Goal: Information Seeking & Learning: Learn about a topic

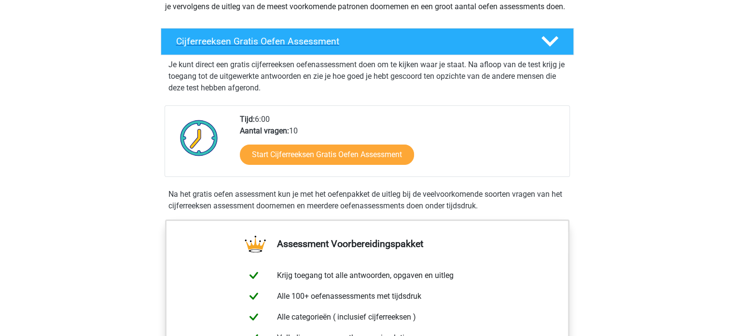
scroll to position [145, 0]
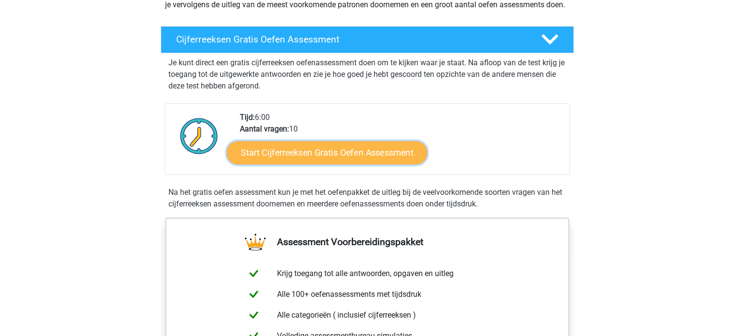
click at [310, 164] on link "Start Cijferreeksen Gratis Oefen Assessment" at bounding box center [327, 152] width 200 height 23
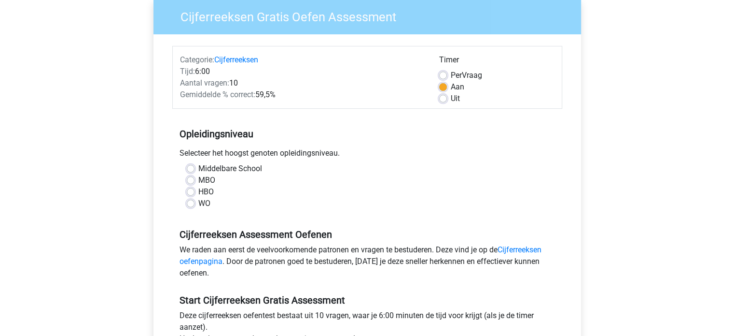
scroll to position [97, 0]
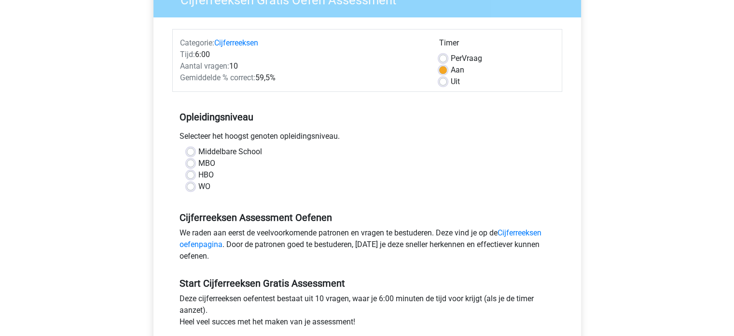
click at [198, 166] on label "MBO" at bounding box center [206, 163] width 17 height 12
click at [191, 166] on input "MBO" at bounding box center [191, 162] width 8 height 10
radio input "true"
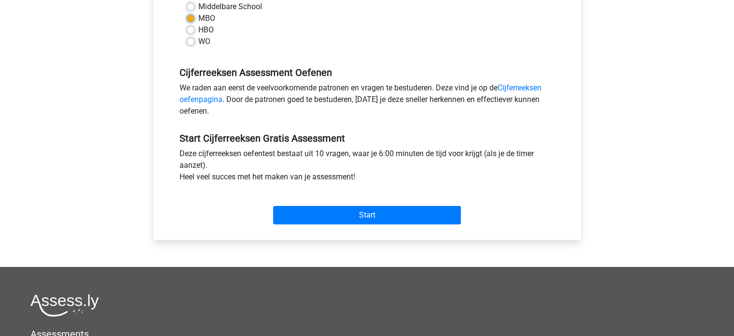
scroll to position [145, 0]
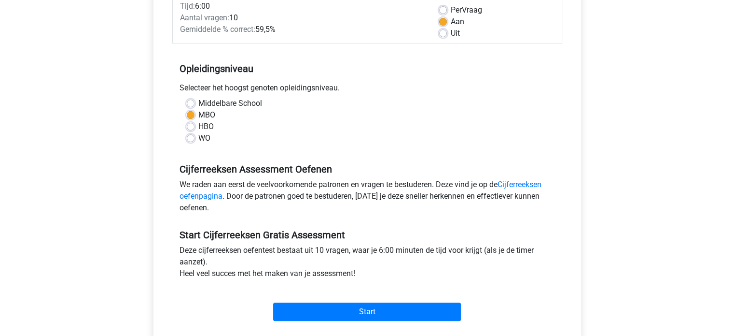
click at [198, 126] on label "HBO" at bounding box center [205, 127] width 15 height 12
click at [193, 126] on input "HBO" at bounding box center [191, 126] width 8 height 10
radio input "true"
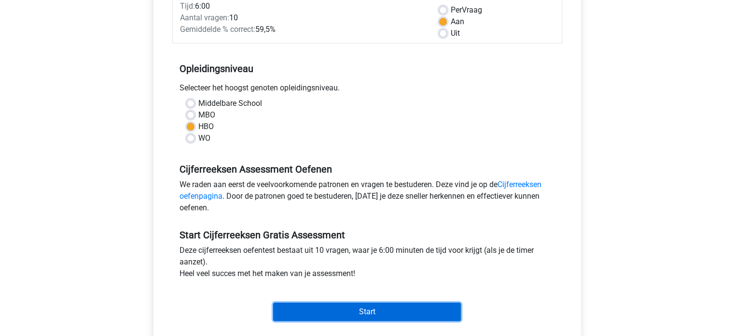
click at [368, 310] on input "Start" at bounding box center [367, 311] width 188 height 18
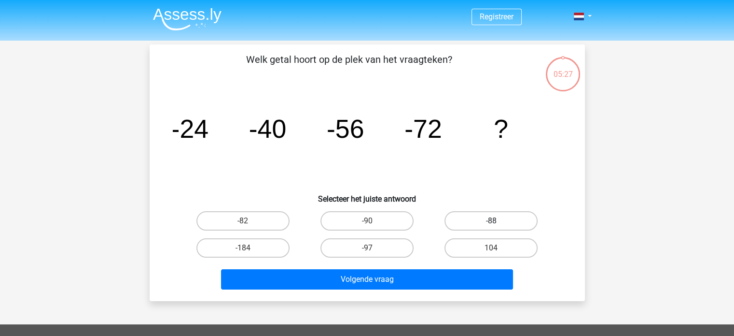
click at [500, 219] on label "-88" at bounding box center [491, 220] width 93 height 19
click at [498, 221] on input "-88" at bounding box center [495, 224] width 6 height 6
radio input "true"
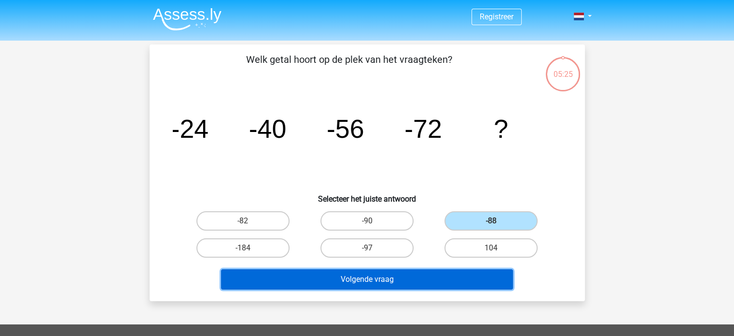
click at [389, 277] on button "Volgende vraag" at bounding box center [367, 279] width 292 height 20
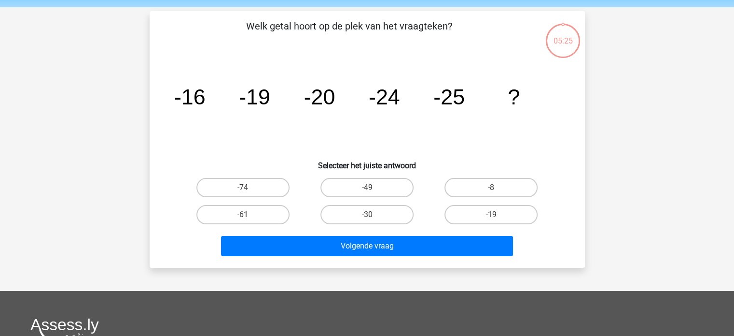
scroll to position [44, 0]
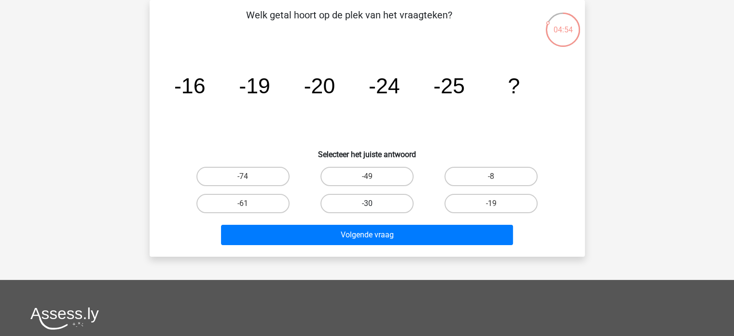
click at [377, 202] on label "-30" at bounding box center [367, 203] width 93 height 19
click at [373, 203] on input "-30" at bounding box center [370, 206] width 6 height 6
radio input "true"
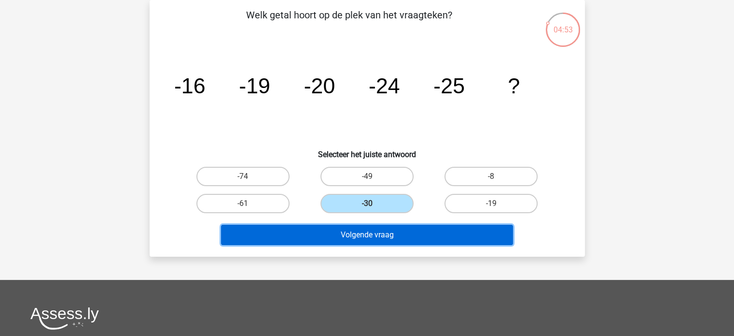
click at [387, 233] on button "Volgende vraag" at bounding box center [367, 235] width 292 height 20
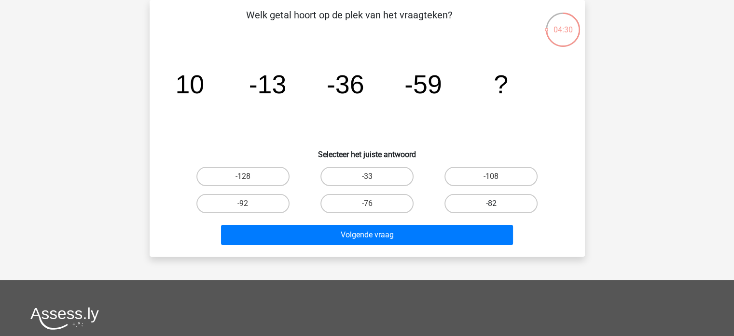
click at [493, 201] on label "-82" at bounding box center [491, 203] width 93 height 19
click at [493, 203] on input "-82" at bounding box center [495, 206] width 6 height 6
radio input "true"
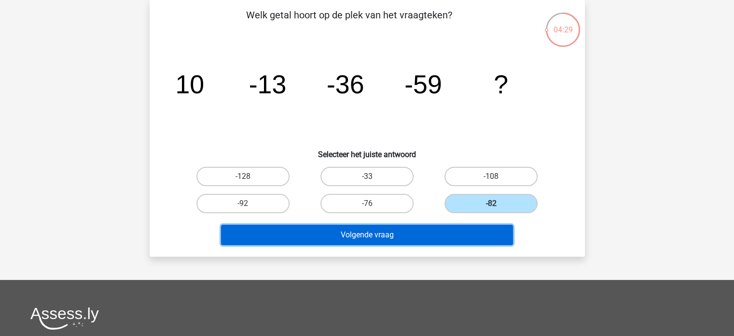
click at [346, 233] on button "Volgende vraag" at bounding box center [367, 235] width 292 height 20
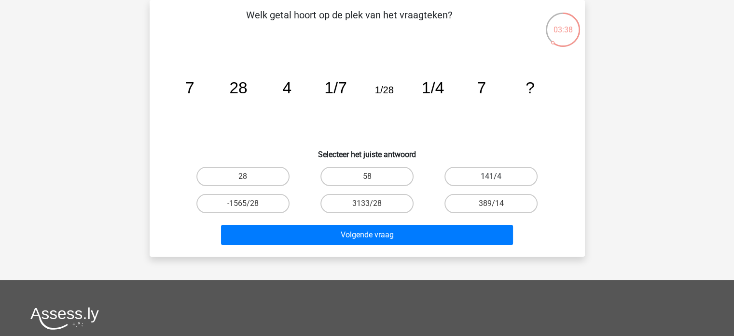
click at [500, 174] on label "141/4" at bounding box center [491, 176] width 93 height 19
click at [498, 176] on input "141/4" at bounding box center [495, 179] width 6 height 6
radio input "true"
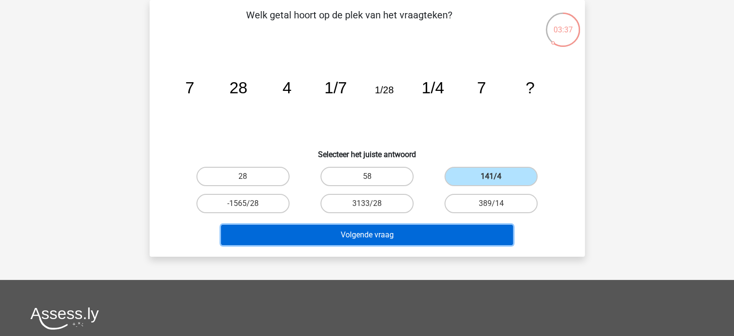
click at [396, 233] on button "Volgende vraag" at bounding box center [367, 235] width 292 height 20
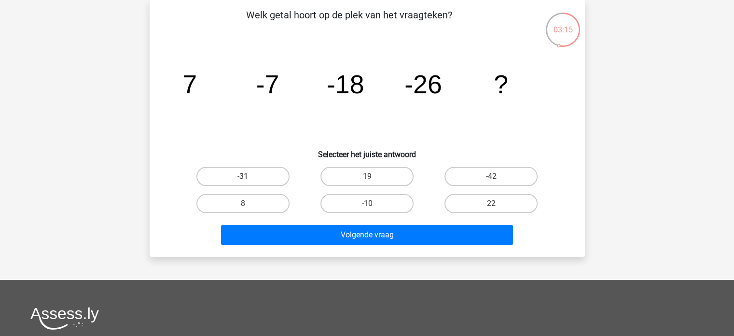
click at [254, 175] on label "-31" at bounding box center [243, 176] width 93 height 19
click at [249, 176] on input "-31" at bounding box center [246, 179] width 6 height 6
radio input "true"
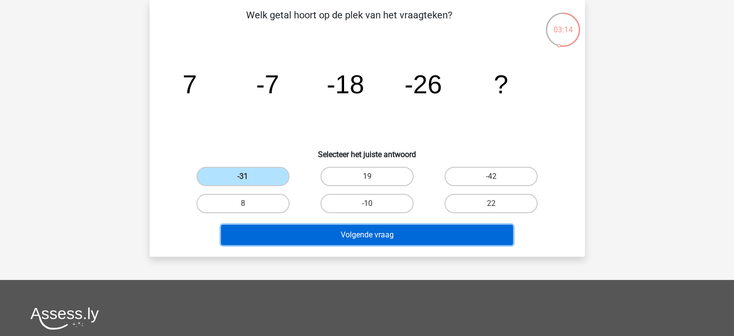
click at [401, 235] on button "Volgende vraag" at bounding box center [367, 235] width 292 height 20
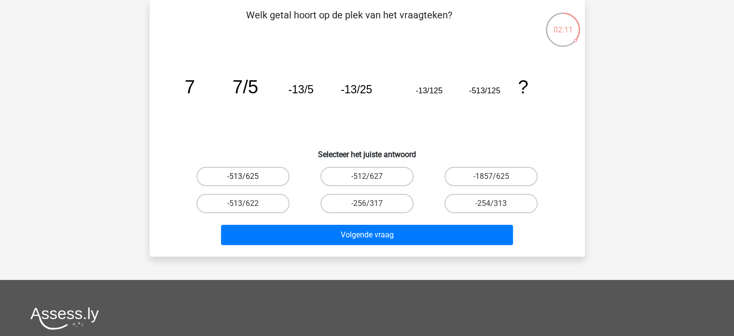
click at [263, 173] on label "-513/625" at bounding box center [243, 176] width 93 height 19
click at [249, 176] on input "-513/625" at bounding box center [246, 179] width 6 height 6
radio input "true"
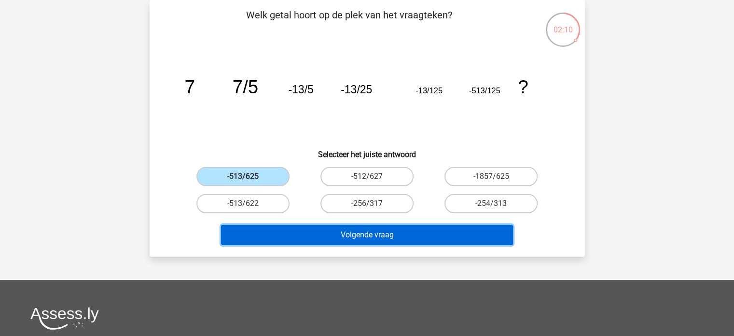
click at [383, 233] on button "Volgende vraag" at bounding box center [367, 235] width 292 height 20
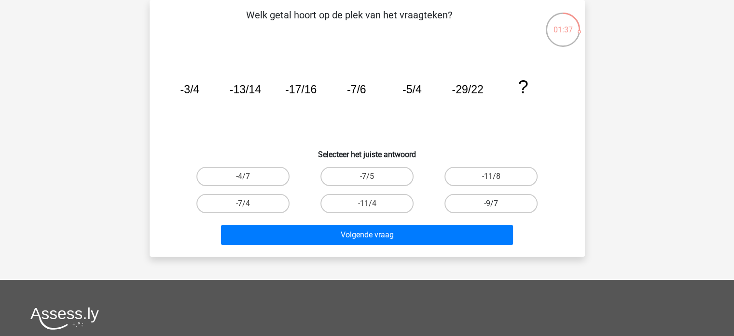
click at [483, 205] on label "-9/7" at bounding box center [491, 203] width 93 height 19
click at [492, 205] on input "-9/7" at bounding box center [495, 206] width 6 height 6
radio input "true"
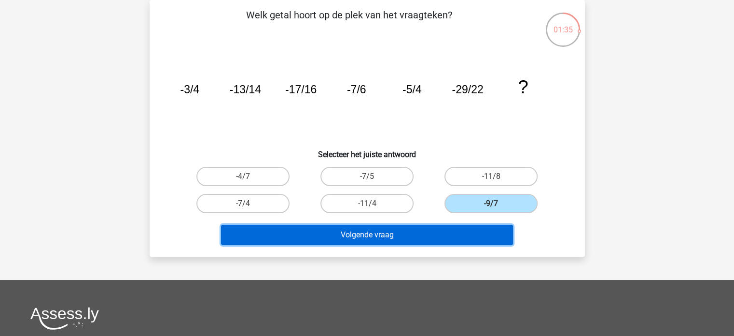
click at [379, 229] on button "Volgende vraag" at bounding box center [367, 235] width 292 height 20
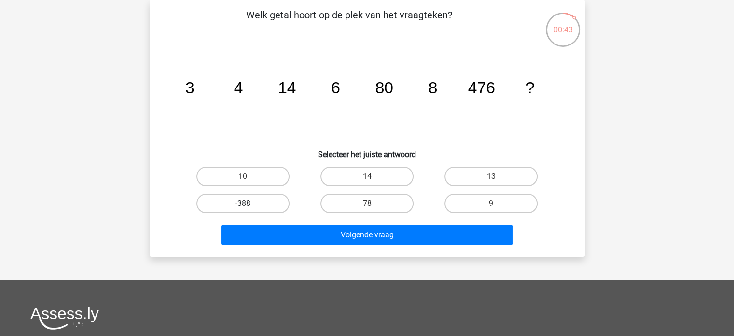
click at [250, 202] on label "-388" at bounding box center [243, 203] width 93 height 19
click at [249, 203] on input "-388" at bounding box center [246, 206] width 6 height 6
radio input "true"
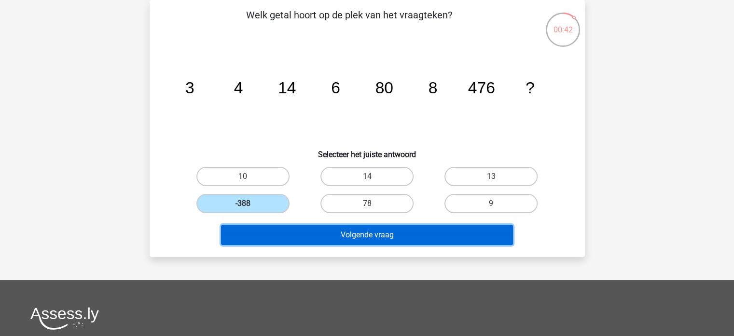
click at [367, 236] on button "Volgende vraag" at bounding box center [367, 235] width 292 height 20
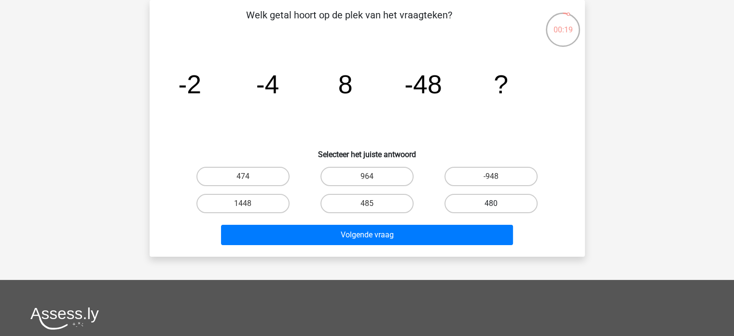
click at [497, 199] on label "480" at bounding box center [491, 203] width 93 height 19
click at [497, 203] on input "480" at bounding box center [495, 206] width 6 height 6
radio input "true"
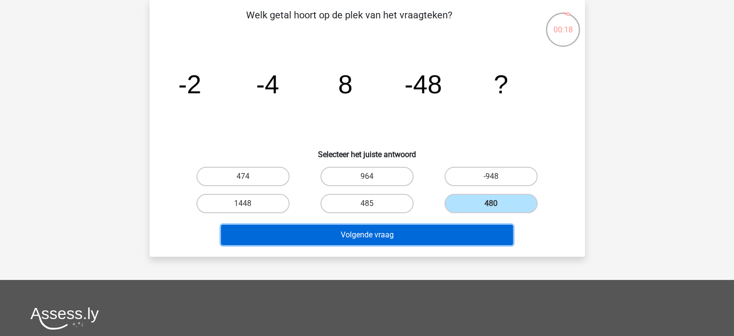
click at [366, 232] on button "Volgende vraag" at bounding box center [367, 235] width 292 height 20
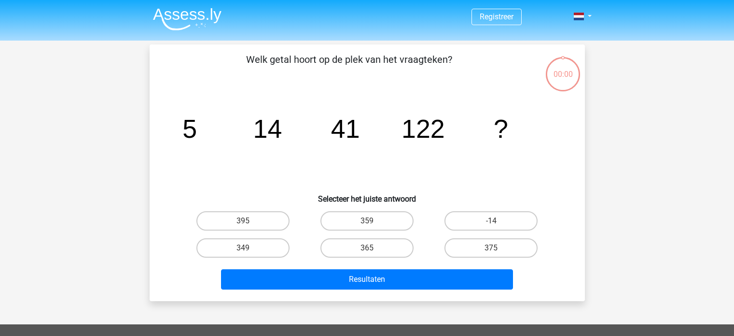
scroll to position [44, 0]
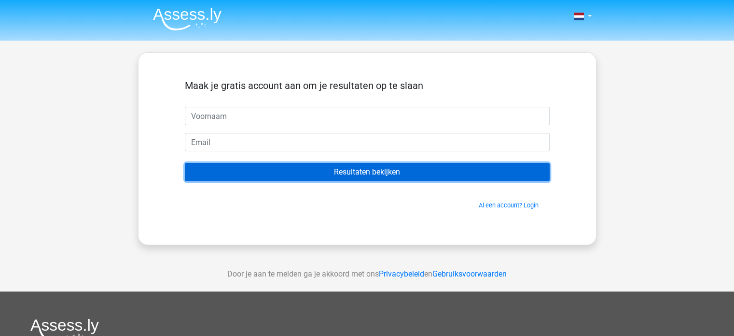
click at [356, 171] on input "Resultaten bekijken" at bounding box center [367, 172] width 365 height 18
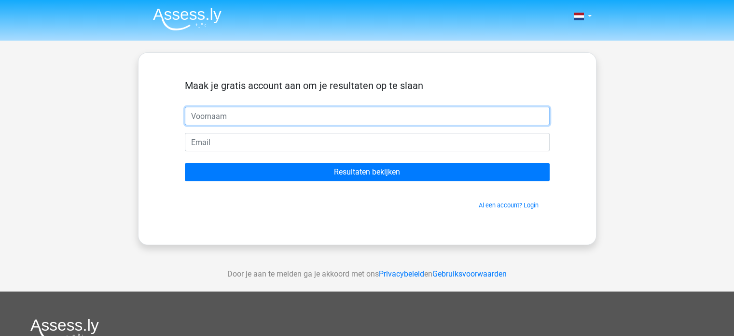
click at [206, 119] on input "text" at bounding box center [367, 116] width 365 height 18
type input "m"
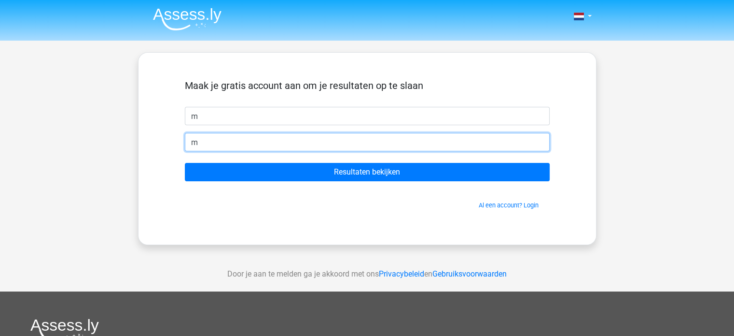
type input "maaikevader85@gmail.com"
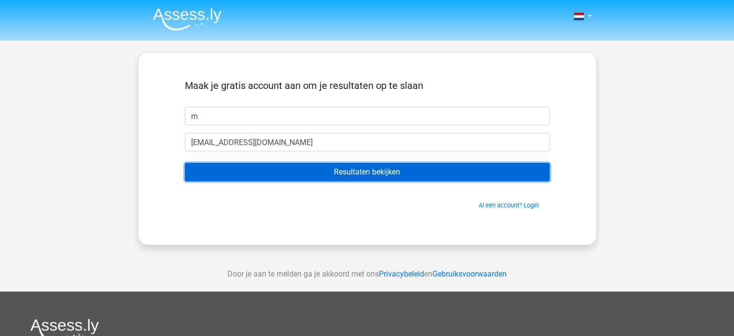
click at [381, 173] on input "Resultaten bekijken" at bounding box center [367, 172] width 365 height 18
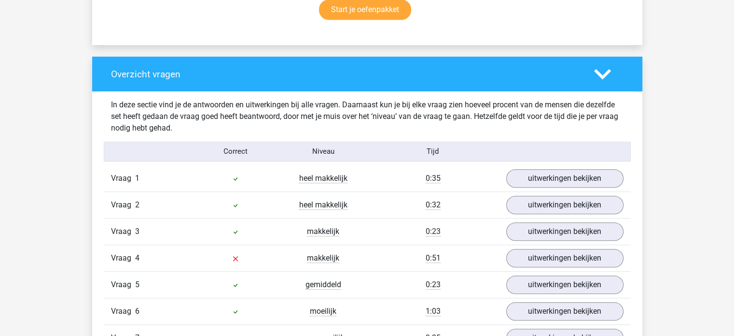
scroll to position [724, 0]
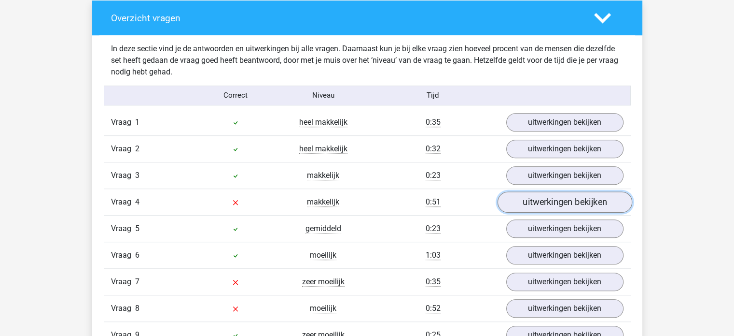
click at [542, 200] on link "uitwerkingen bekijken" at bounding box center [564, 201] width 135 height 21
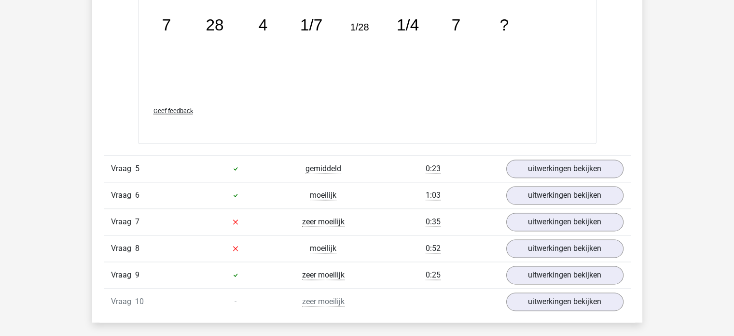
scroll to position [1304, 0]
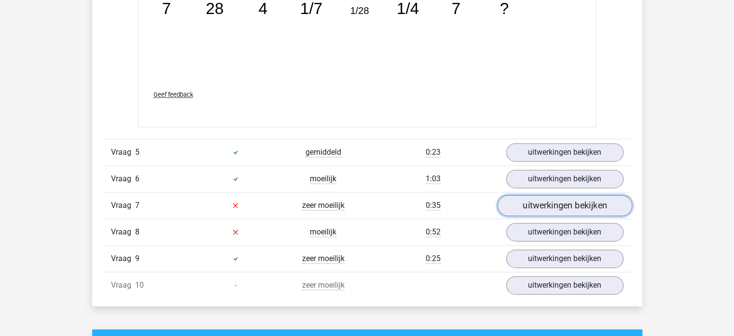
click at [527, 200] on link "uitwerkingen bekijken" at bounding box center [564, 205] width 135 height 21
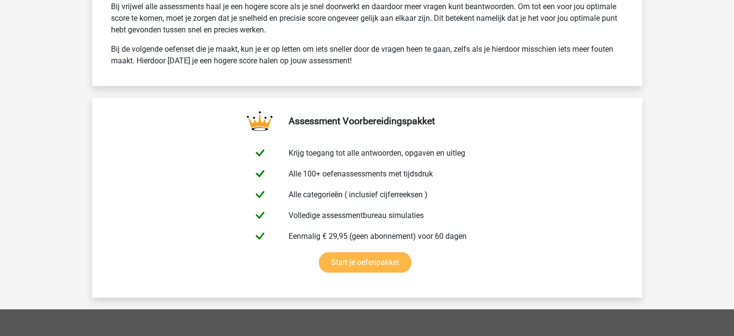
scroll to position [2685, 0]
